Goal: Book appointment/travel/reservation

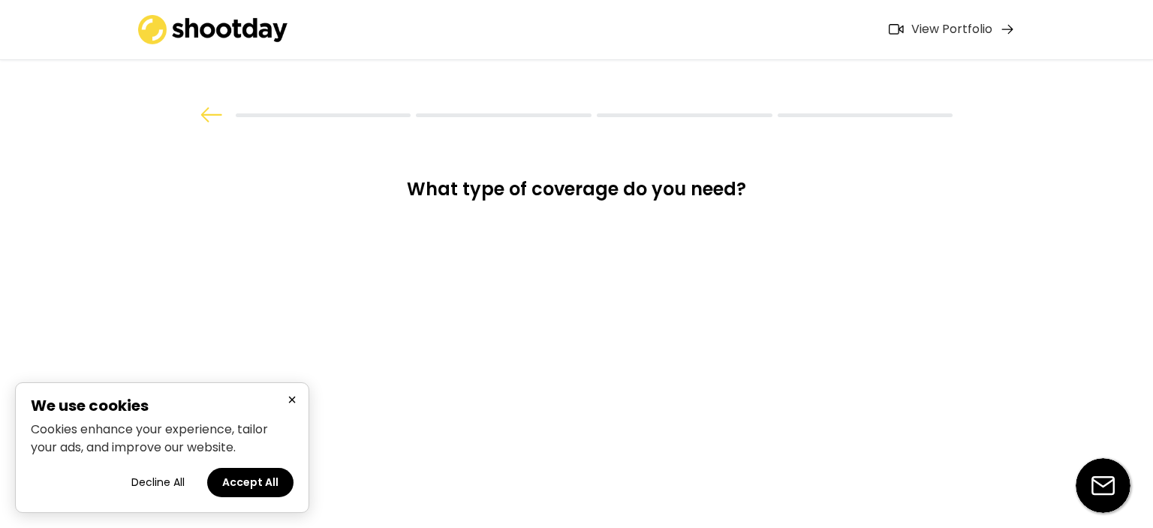
click at [294, 402] on button "×" at bounding box center [292, 399] width 18 height 19
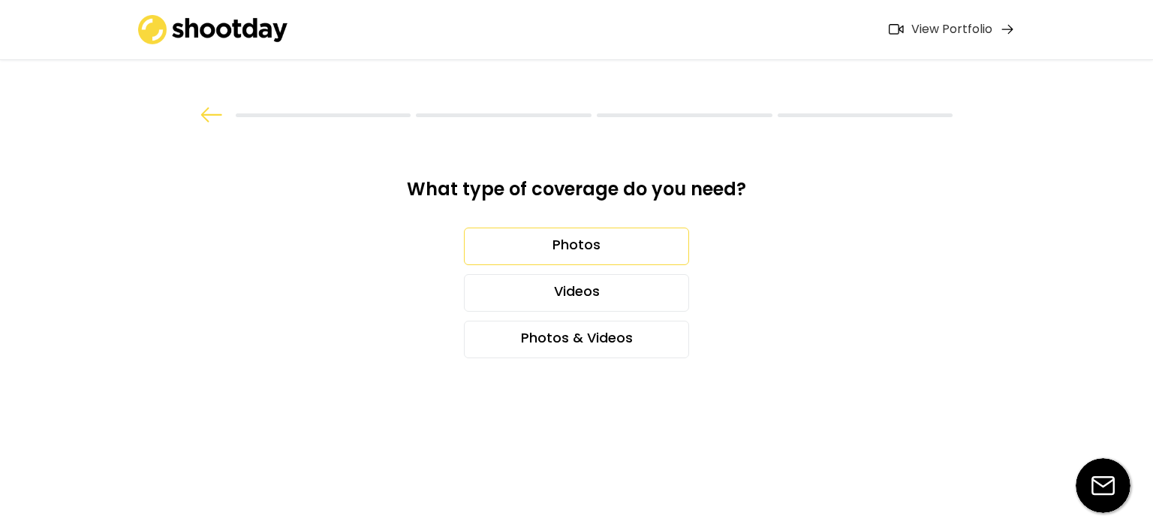
click at [608, 252] on div "Photos" at bounding box center [576, 247] width 225 height 38
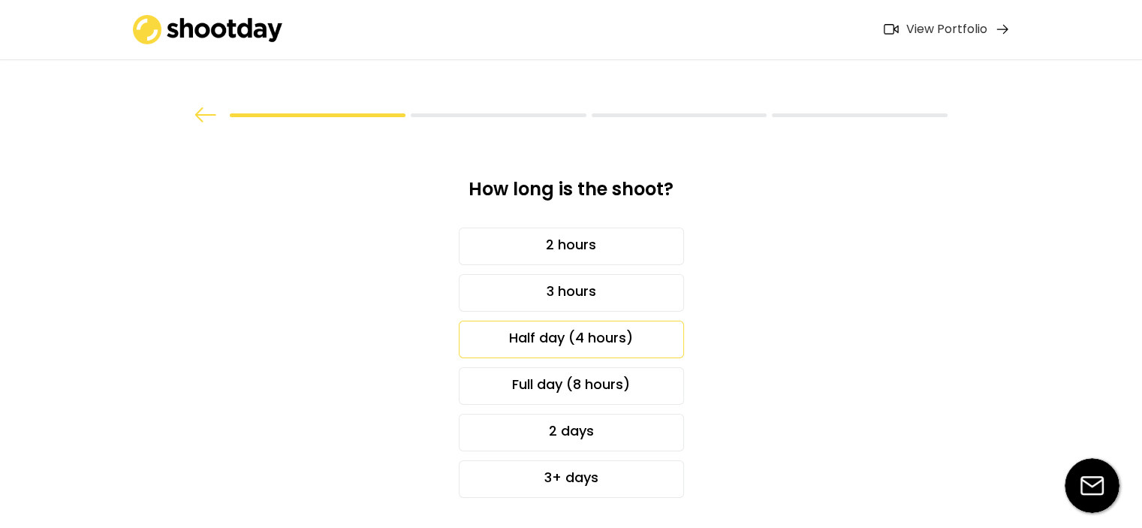
click at [636, 333] on div "Half day (4 hours)" at bounding box center [571, 340] width 225 height 38
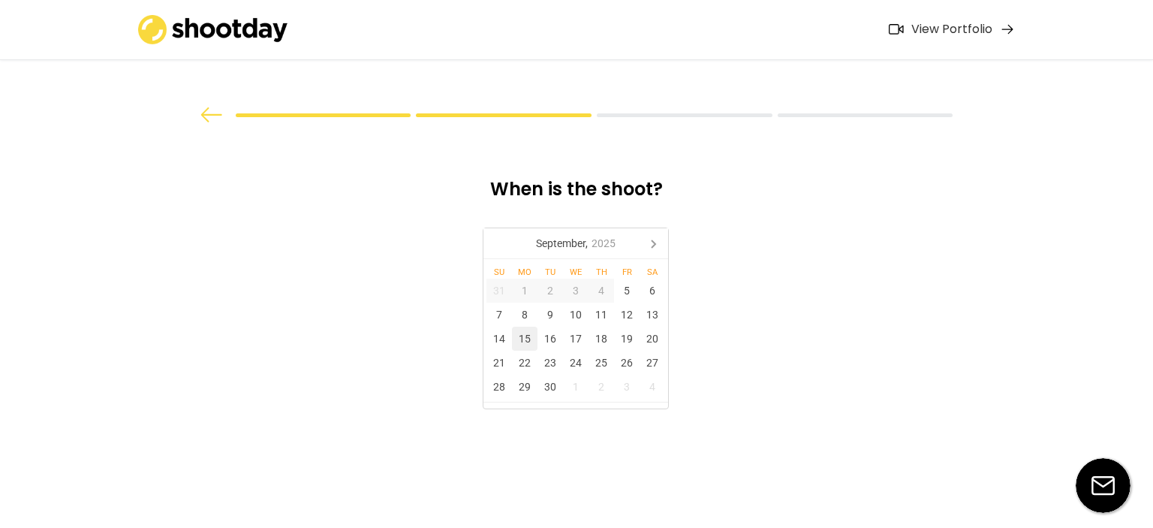
click at [535, 337] on div "15" at bounding box center [525, 339] width 26 height 24
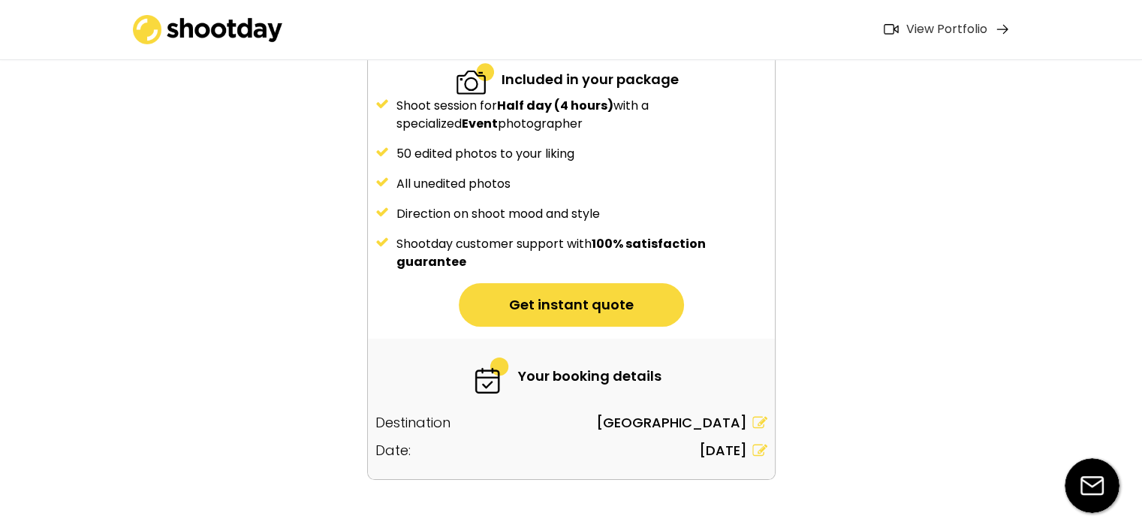
scroll to position [209, 0]
